Goal: Task Accomplishment & Management: Complete application form

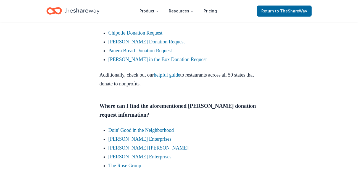
scroll to position [885, 0]
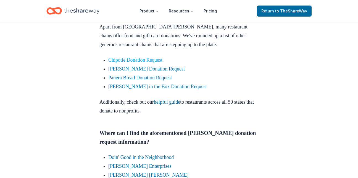
click at [126, 60] on link "Chipotle Donation Request" at bounding box center [135, 60] width 54 height 6
click at [133, 59] on link "Chipotle Donation Request" at bounding box center [135, 60] width 54 height 6
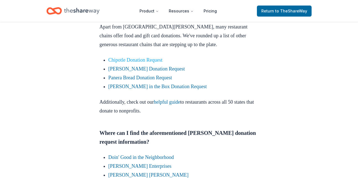
click at [133, 59] on link "Chipotle Donation Request" at bounding box center [135, 60] width 54 height 6
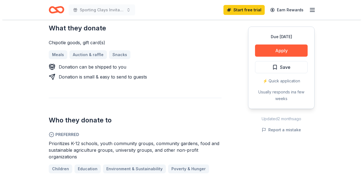
scroll to position [221, 0]
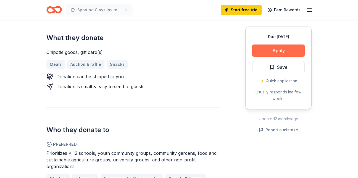
click at [279, 47] on button "Apply" at bounding box center [279, 51] width 53 height 12
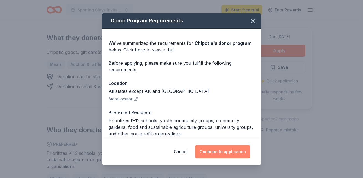
click at [227, 152] on button "Continue to application" at bounding box center [222, 151] width 55 height 13
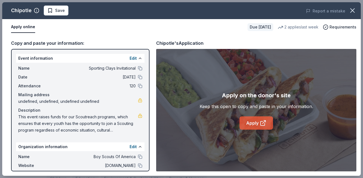
click at [252, 121] on link "Apply" at bounding box center [255, 122] width 33 height 13
